Goal: Transaction & Acquisition: Download file/media

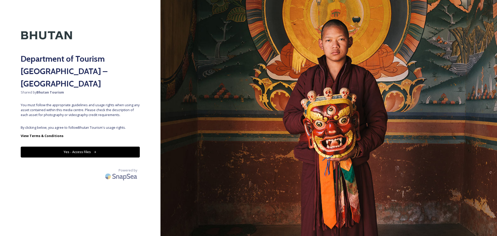
click at [79, 147] on button "Yes - Access Files" at bounding box center [80, 152] width 119 height 11
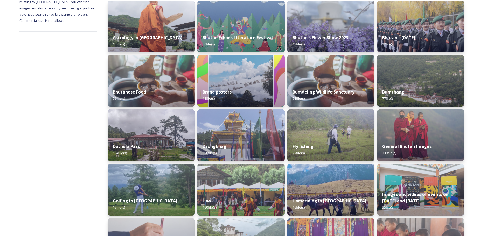
scroll to position [78, 0]
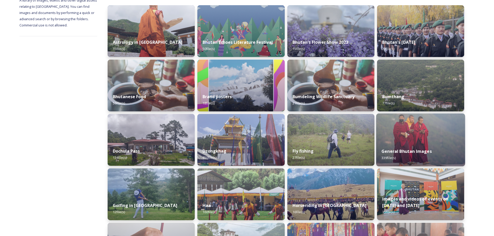
click at [419, 135] on img at bounding box center [420, 139] width 89 height 53
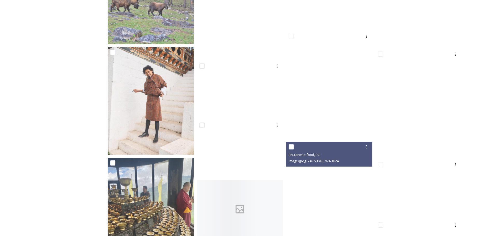
scroll to position [3653, 0]
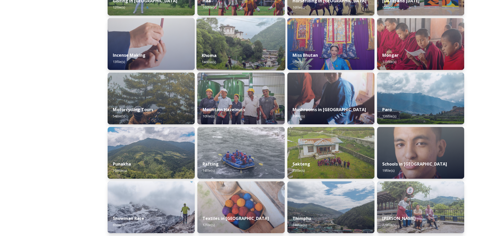
scroll to position [311, 0]
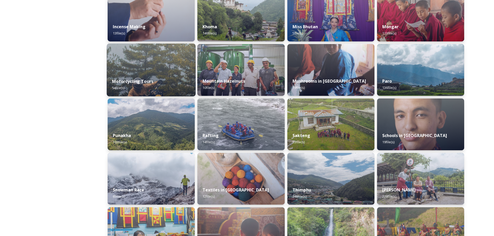
click at [142, 65] on img at bounding box center [151, 70] width 89 height 53
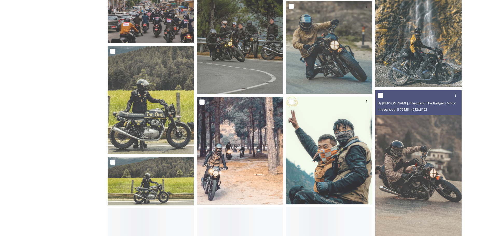
scroll to position [985, 0]
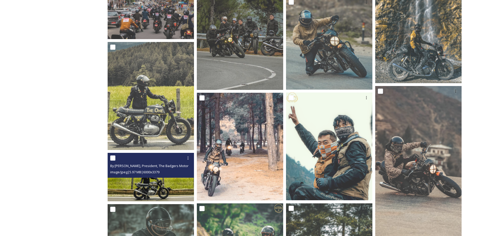
click at [154, 186] on img at bounding box center [151, 177] width 86 height 48
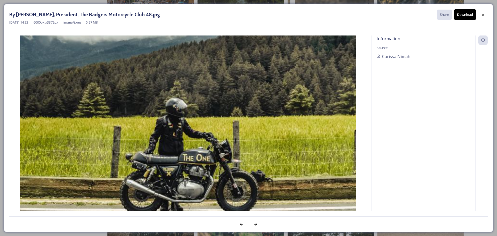
click at [467, 13] on button "Download" at bounding box center [466, 14] width 22 height 11
click at [485, 15] on icon at bounding box center [483, 15] width 4 height 4
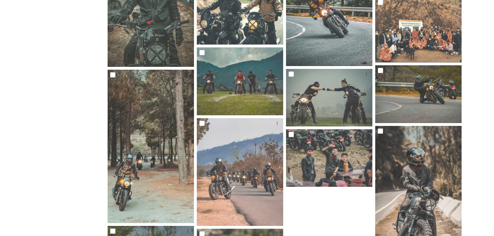
scroll to position [1218, 0]
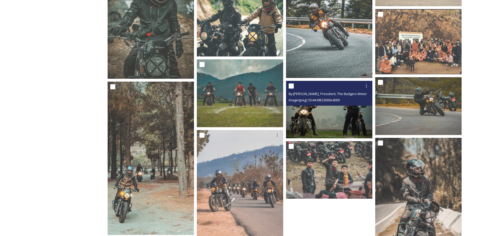
click at [342, 119] on img at bounding box center [329, 110] width 86 height 58
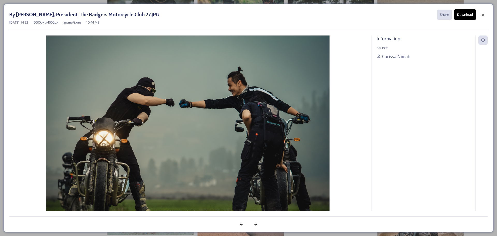
click at [470, 13] on button "Download" at bounding box center [466, 14] width 22 height 11
click at [483, 16] on icon at bounding box center [483, 15] width 4 height 4
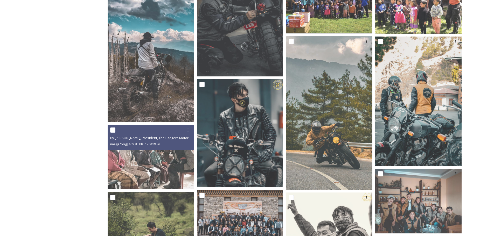
scroll to position [0, 0]
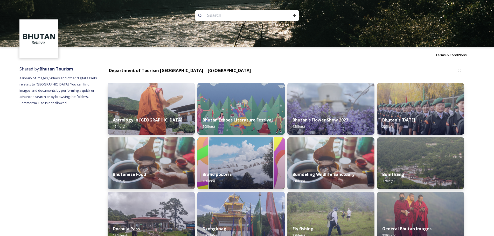
click at [218, 16] on input at bounding box center [239, 15] width 71 height 11
type input "wellness"
click at [296, 14] on icon at bounding box center [294, 15] width 4 height 4
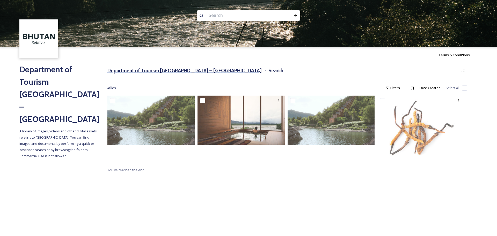
click at [182, 72] on h3 "Department of Tourism [GEOGRAPHIC_DATA] – [GEOGRAPHIC_DATA]" at bounding box center [185, 71] width 154 height 8
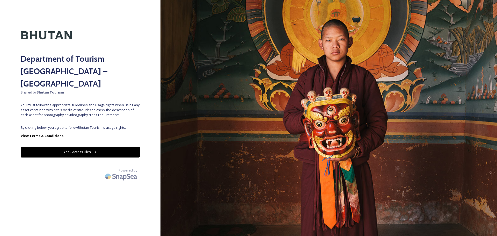
click at [95, 147] on button "Yes - Access Files" at bounding box center [80, 152] width 119 height 11
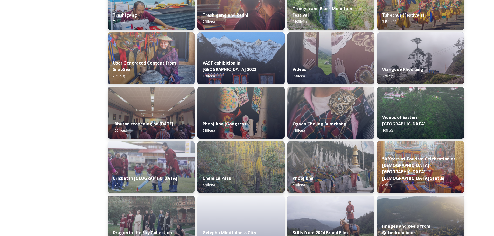
scroll to position [570, 0]
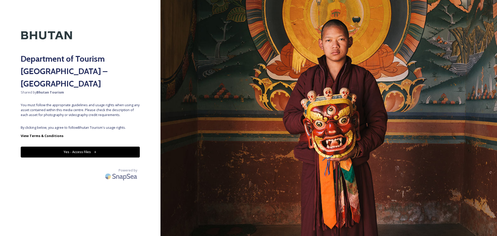
click at [69, 147] on button "Yes - Access Files" at bounding box center [80, 152] width 119 height 11
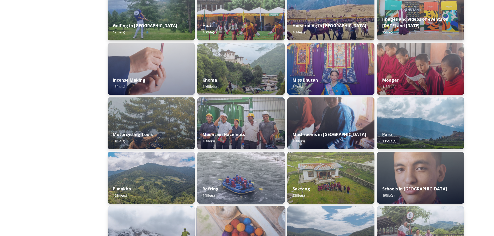
scroll to position [248, 0]
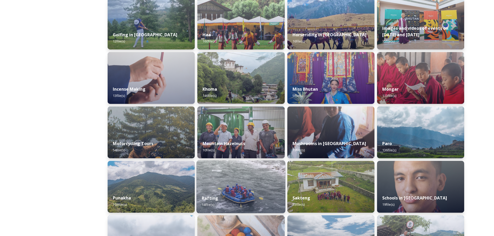
click at [248, 187] on img at bounding box center [240, 186] width 89 height 53
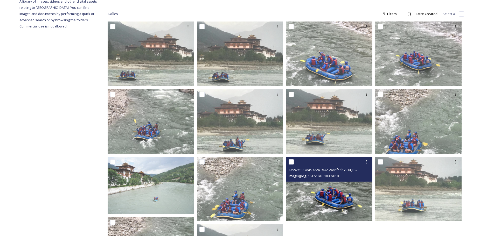
scroll to position [63, 0]
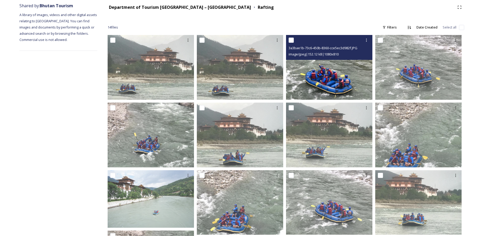
click at [327, 75] on img at bounding box center [329, 67] width 86 height 65
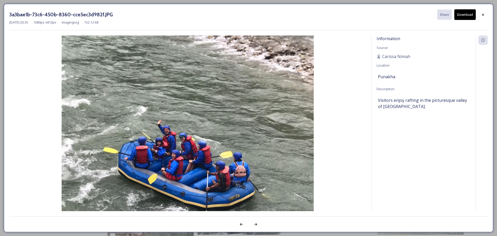
click at [467, 16] on button "Download" at bounding box center [466, 14] width 22 height 11
drag, startPoint x: 485, startPoint y: 14, endPoint x: 355, endPoint y: 124, distance: 169.5
click at [485, 14] on icon at bounding box center [483, 15] width 4 height 4
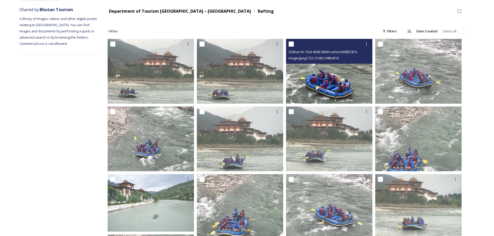
scroll to position [0, 0]
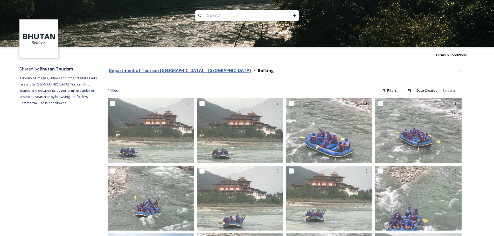
click at [173, 73] on strong "Department of Tourism [GEOGRAPHIC_DATA] – [GEOGRAPHIC_DATA]" at bounding box center [180, 71] width 142 height 6
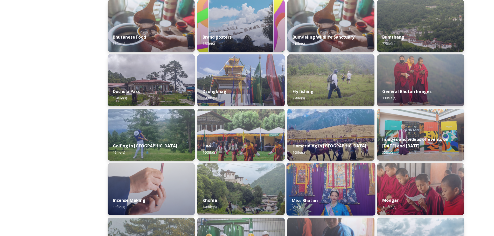
scroll to position [130, 0]
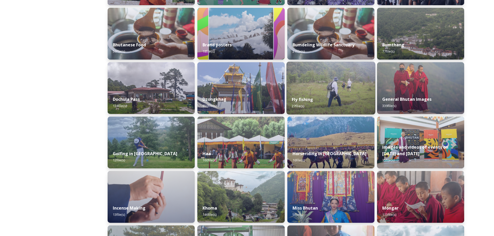
click at [347, 93] on div "Fly fishing 27 file(s)" at bounding box center [330, 103] width 89 height 24
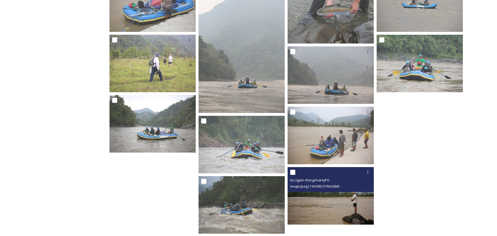
scroll to position [374, 0]
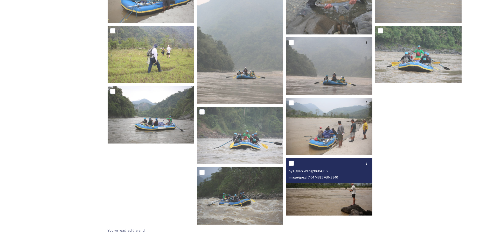
click at [333, 200] on img at bounding box center [329, 187] width 86 height 58
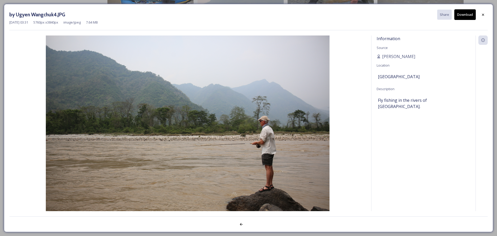
click at [460, 13] on button "Download" at bounding box center [466, 14] width 22 height 11
